Goal: Task Accomplishment & Management: Manage account settings

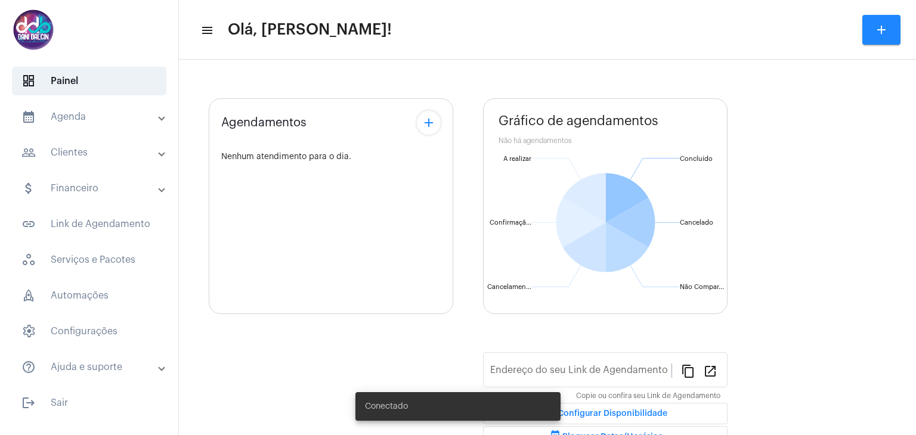
type input "[URL][DOMAIN_NAME][PERSON_NAME]"
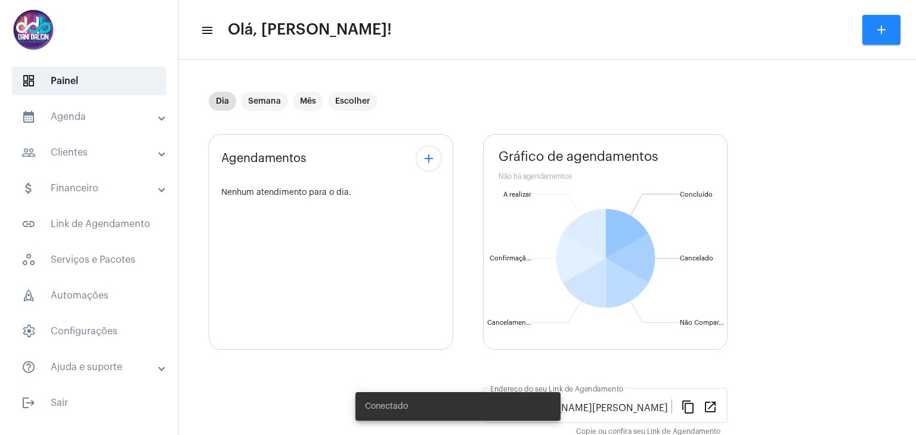
click at [58, 122] on mat-panel-title "calendar_month_outlined Agenda" at bounding box center [90, 117] width 138 height 14
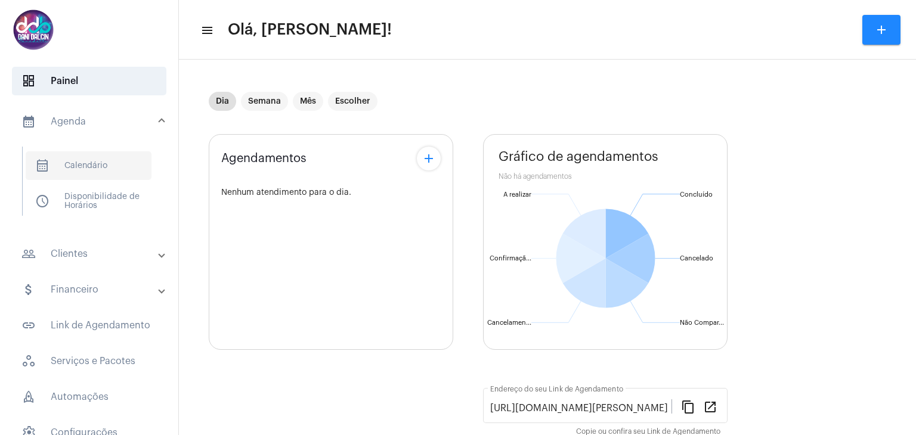
click at [102, 159] on span "calendar_month_outlined Calendário" at bounding box center [89, 166] width 126 height 29
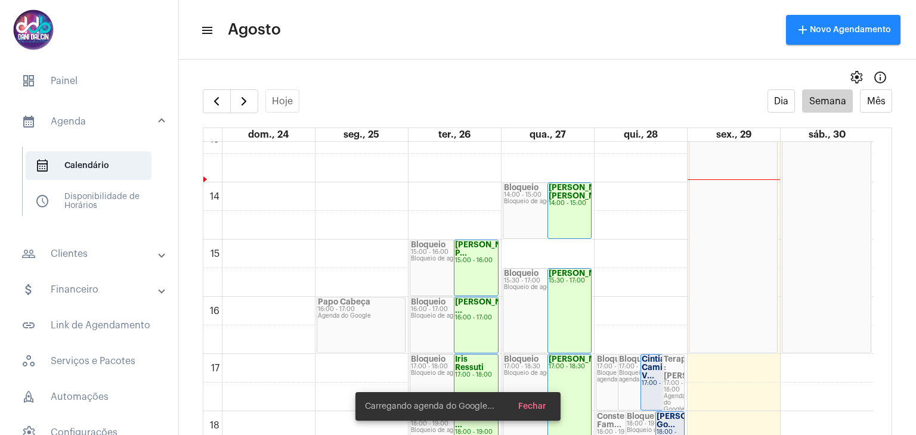
scroll to position [881, 0]
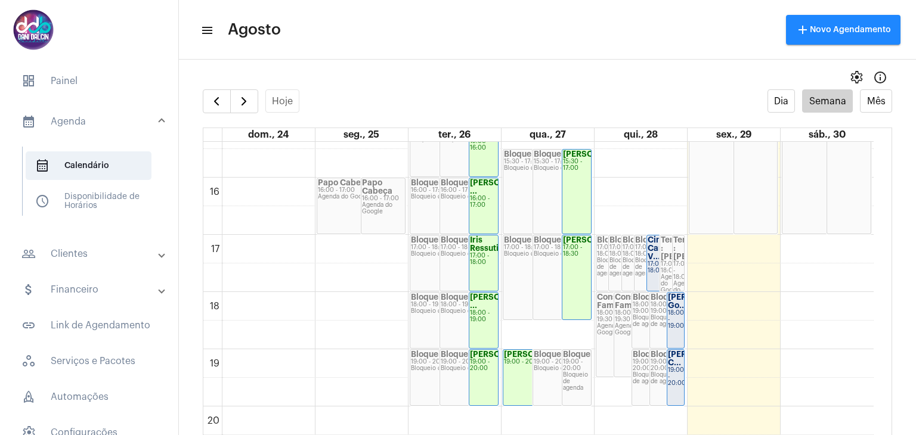
click at [649, 251] on strong "Cintia Camila V..." at bounding box center [662, 248] width 28 height 24
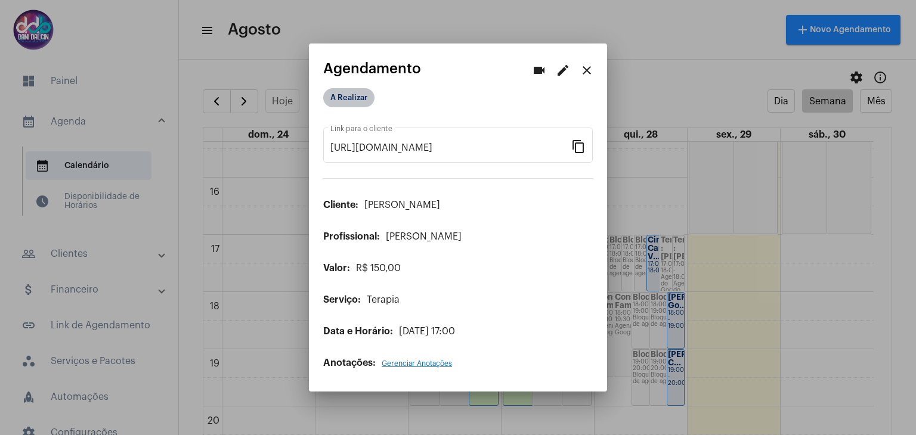
click at [355, 99] on mat-chip "A Realizar" at bounding box center [348, 97] width 51 height 19
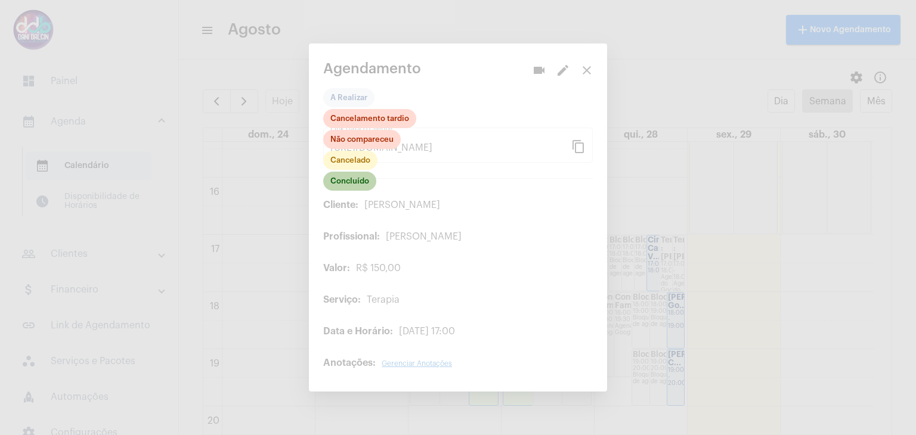
click at [365, 184] on mat-chip "Concluído" at bounding box center [349, 181] width 53 height 19
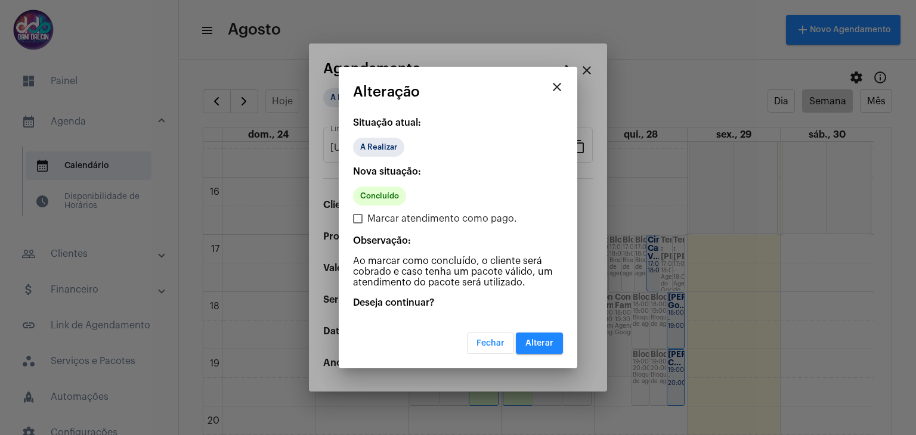
click at [542, 339] on span "Alterar" at bounding box center [540, 343] width 28 height 8
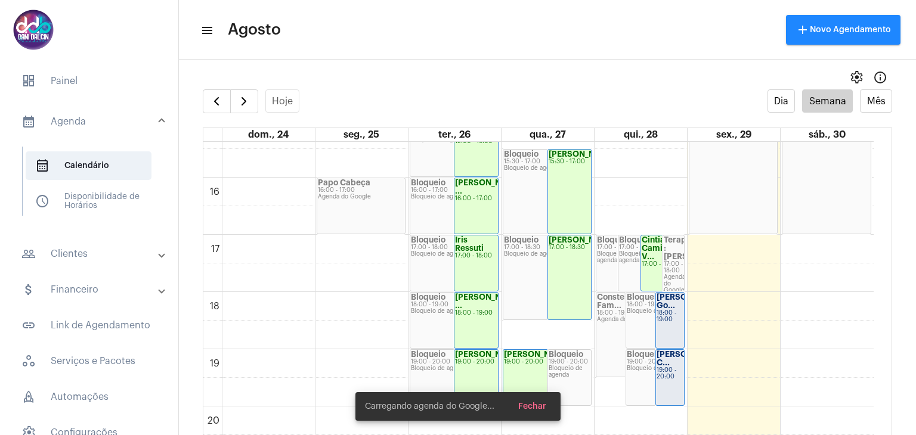
click at [651, 319] on div "Bloqueio 18:00 - 19:00 Bloqueio de agenda" at bounding box center [655, 320] width 58 height 55
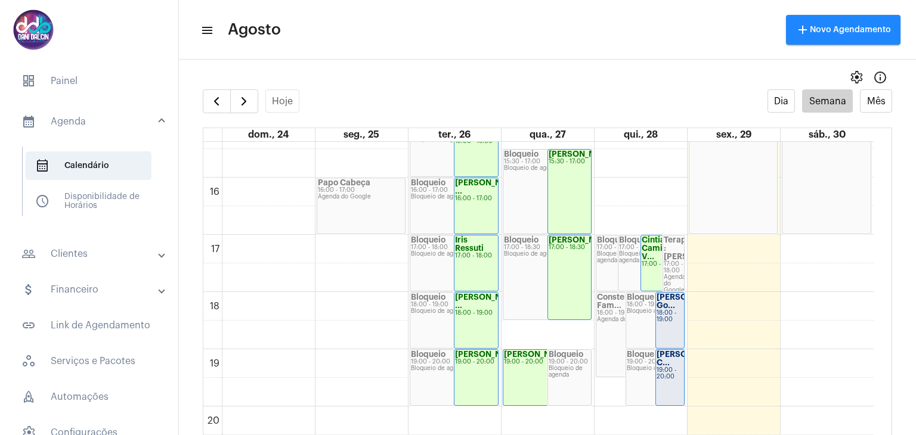
click at [676, 310] on div "[PERSON_NAME] Go..." at bounding box center [670, 302] width 27 height 17
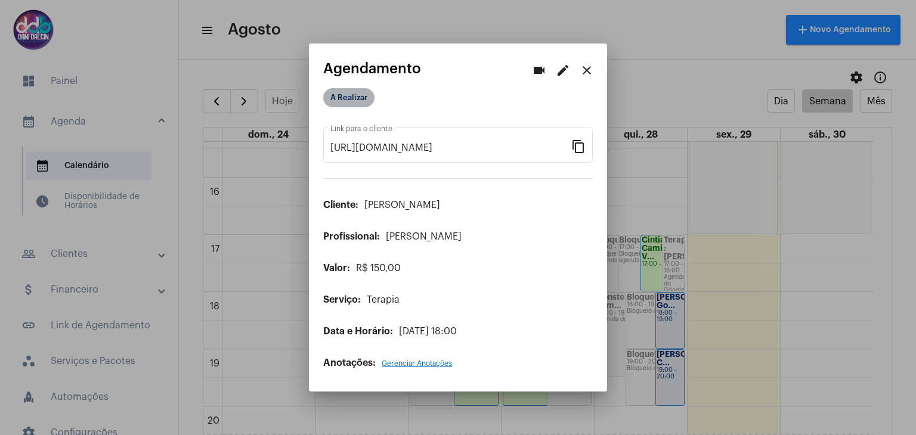
click at [351, 99] on mat-chip "A Realizar" at bounding box center [348, 97] width 51 height 19
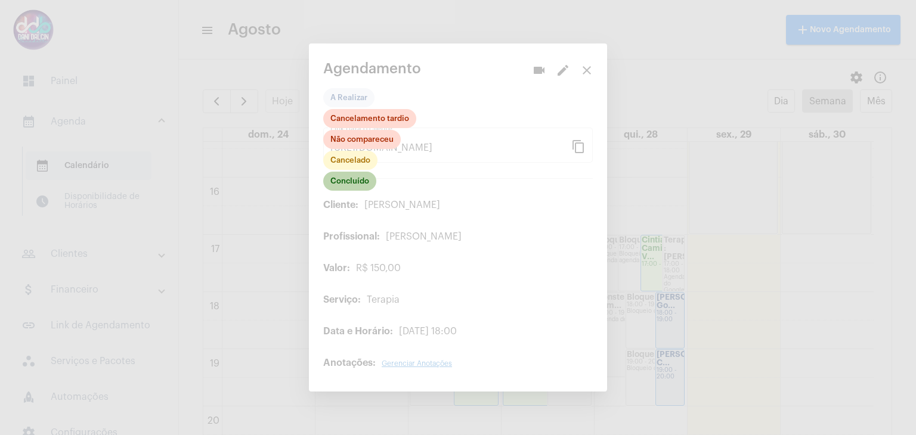
click at [363, 180] on mat-chip "Concluído" at bounding box center [349, 181] width 53 height 19
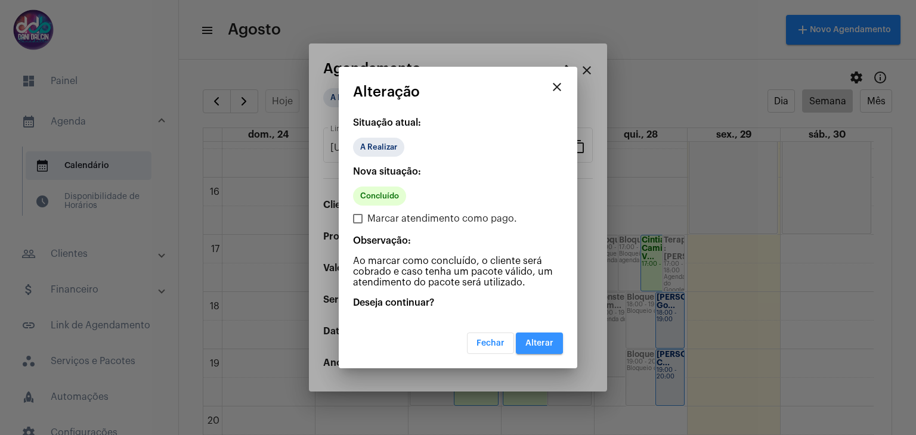
click at [530, 339] on span "Alterar" at bounding box center [540, 343] width 28 height 8
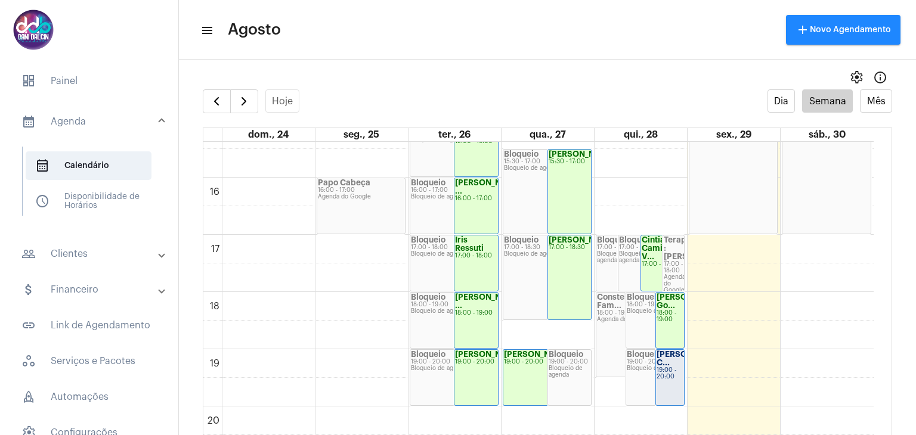
click at [664, 361] on strong "[PERSON_NAME] C..." at bounding box center [690, 359] width 67 height 16
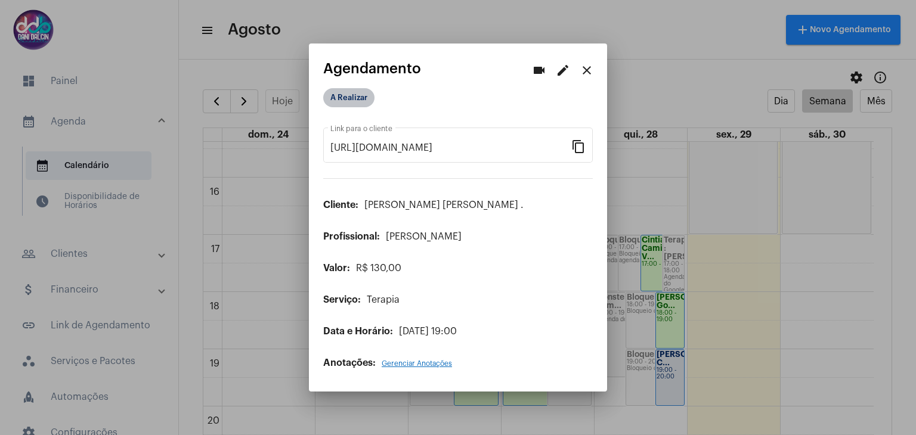
click at [349, 98] on mat-chip "A Realizar" at bounding box center [348, 97] width 51 height 19
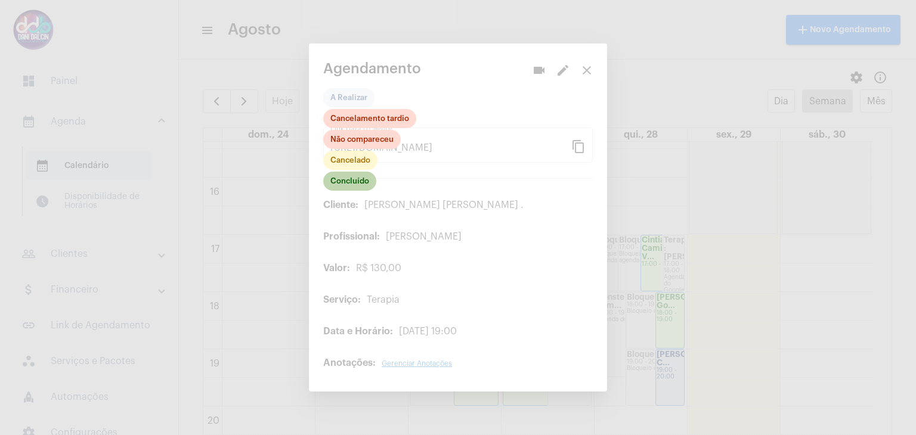
click at [356, 186] on mat-chip "Concluído" at bounding box center [349, 181] width 53 height 19
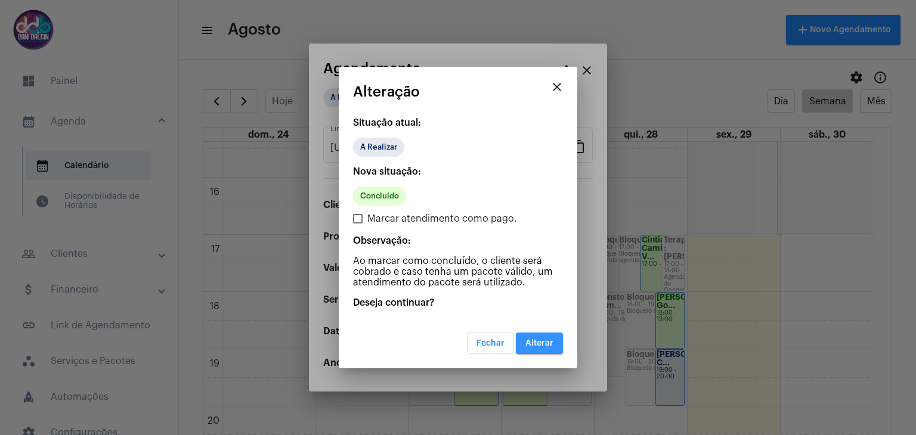
click at [532, 347] on button "Alterar" at bounding box center [539, 343] width 47 height 21
